Goal: Task Accomplishment & Management: Use online tool/utility

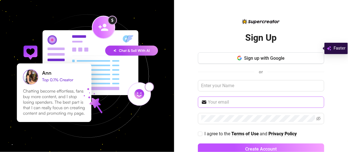
scroll to position [13, 0]
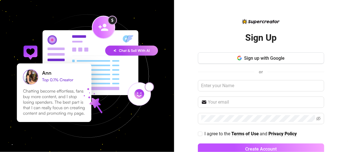
scroll to position [13, 0]
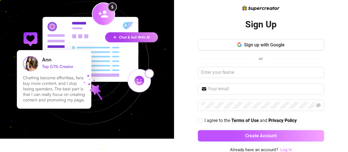
click at [282, 148] on link "Log In" at bounding box center [286, 149] width 12 height 5
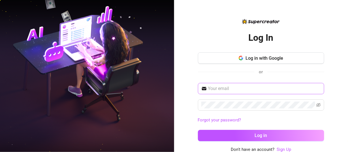
click at [244, 92] on span at bounding box center [261, 88] width 126 height 11
click at [234, 87] on input "text" at bounding box center [264, 88] width 113 height 7
type input "[EMAIL_ADDRESS][DOMAIN_NAME]"
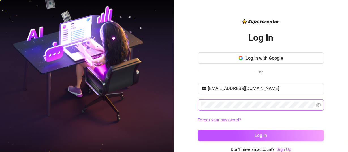
click at [238, 99] on span at bounding box center [261, 104] width 126 height 11
click at [198, 130] on button "Log in" at bounding box center [261, 135] width 126 height 11
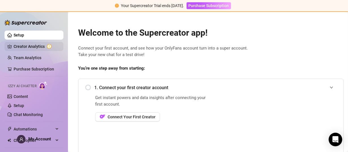
click at [42, 46] on link "Creator Analytics" at bounding box center [36, 46] width 45 height 9
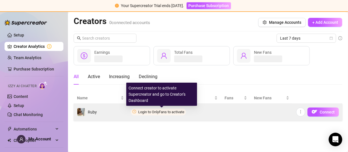
click at [143, 111] on span "Login to OnlyFans to activate" at bounding box center [161, 112] width 46 height 4
